Goal: Information Seeking & Learning: Learn about a topic

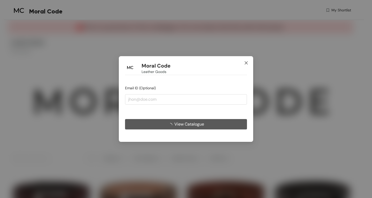
click at [247, 62] on icon "close" at bounding box center [246, 63] width 4 height 4
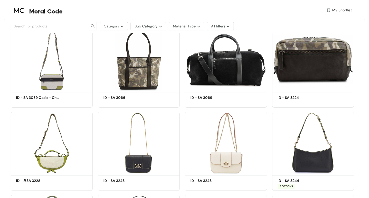
scroll to position [1190, 0]
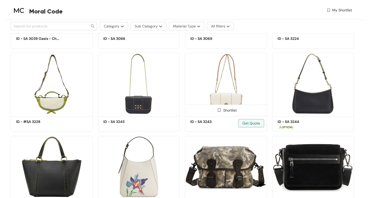
click at [222, 81] on img at bounding box center [226, 84] width 82 height 62
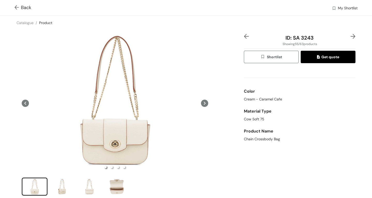
click at [15, 8] on img at bounding box center [17, 7] width 6 height 5
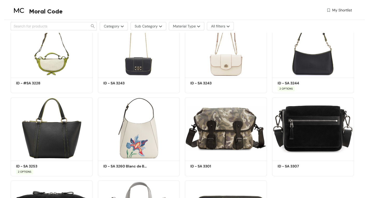
scroll to position [1203, 0]
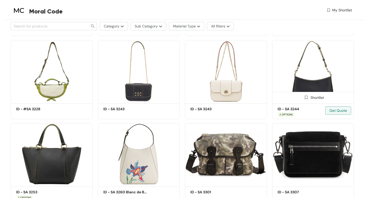
click at [297, 79] on img at bounding box center [313, 71] width 82 height 62
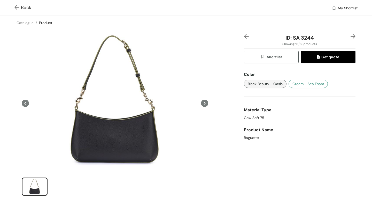
click at [296, 83] on span "Cream - Sea Foam" at bounding box center [309, 84] width 32 height 6
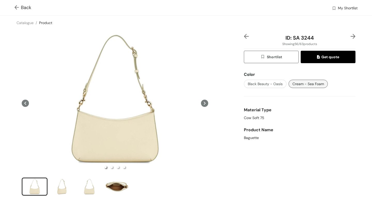
click at [201, 102] on icon at bounding box center [204, 103] width 7 height 7
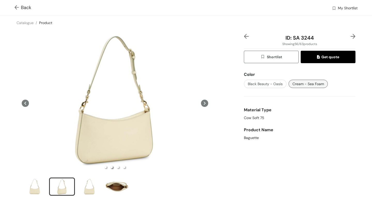
click at [201, 102] on icon at bounding box center [204, 103] width 7 height 7
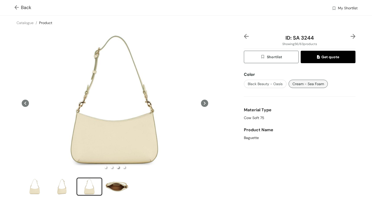
click at [201, 102] on icon at bounding box center [204, 103] width 7 height 7
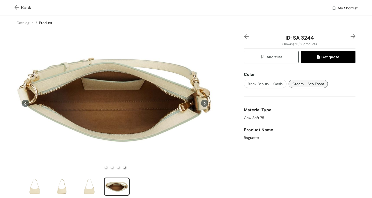
click at [17, 7] on img at bounding box center [17, 7] width 6 height 5
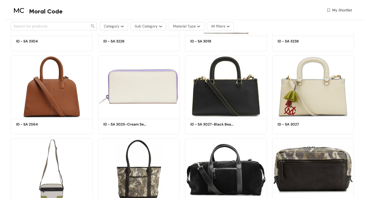
scroll to position [1021, 0]
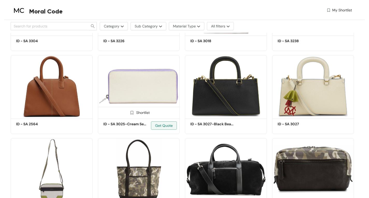
click at [124, 71] on img at bounding box center [139, 86] width 82 height 62
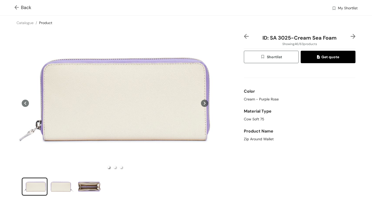
click at [16, 6] on img at bounding box center [17, 7] width 6 height 5
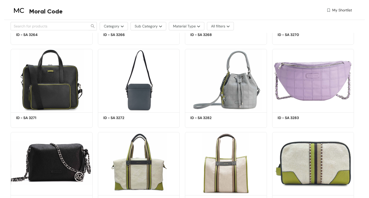
scroll to position [840, 0]
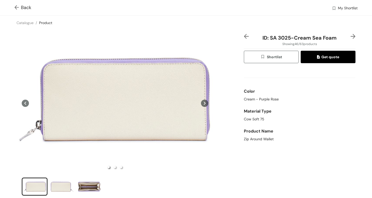
click at [18, 7] on img at bounding box center [17, 7] width 6 height 5
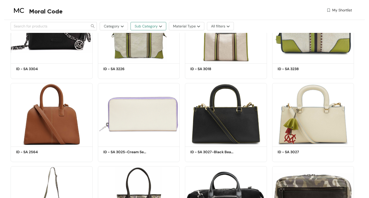
scroll to position [1021, 0]
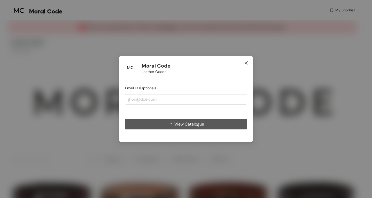
click at [245, 61] on icon "close" at bounding box center [246, 63] width 4 height 4
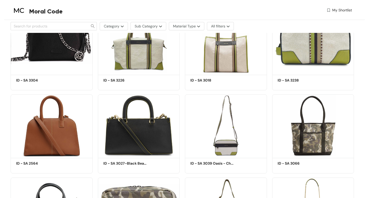
scroll to position [983, 0]
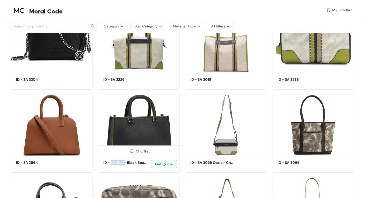
drag, startPoint x: 124, startPoint y: 161, endPoint x: 111, endPoint y: 161, distance: 13.2
click at [111, 161] on h5 "ID - SA 3027-Black Beauty Oasis" at bounding box center [125, 162] width 44 height 5
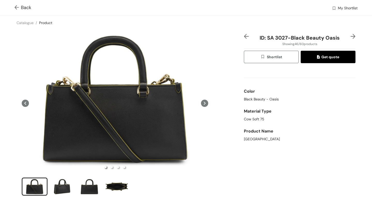
click at [14, 6] on div "Back My Shortlist" at bounding box center [186, 8] width 372 height 16
click at [17, 8] on img at bounding box center [17, 7] width 6 height 5
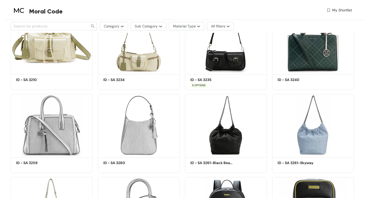
scroll to position [869, 0]
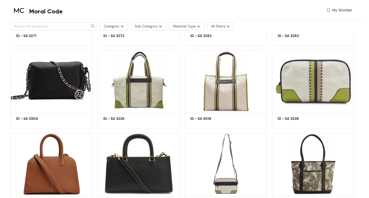
scroll to position [983, 0]
